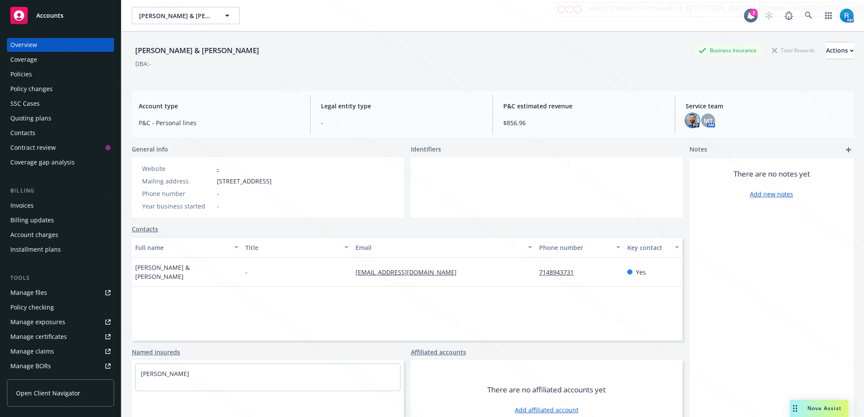
click at [687, 121] on img at bounding box center [692, 121] width 14 height 14
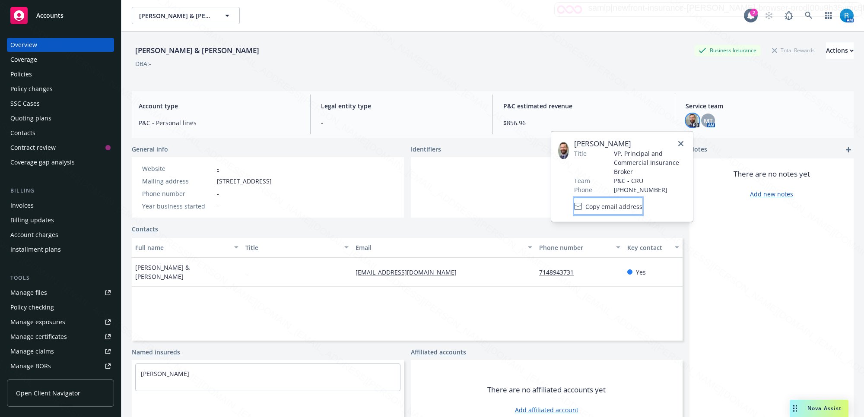
click at [614, 206] on span "Copy email address" at bounding box center [613, 206] width 57 height 9
drag, startPoint x: 16, startPoint y: 171, endPoint x: 443, endPoint y: 155, distance: 427.3
click at [443, 155] on div "Identifiers" at bounding box center [547, 181] width 272 height 73
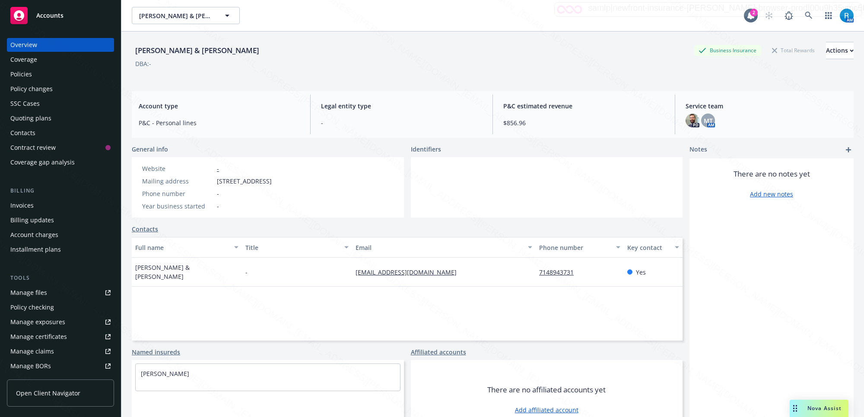
click at [430, 74] on div "[PERSON_NAME] & [PERSON_NAME] Business Insurance Total Rewards Actions DBA: -" at bounding box center [493, 59] width 722 height 35
click at [400, 119] on span "-" at bounding box center [401, 122] width 161 height 9
